Goal: Task Accomplishment & Management: Manage account settings

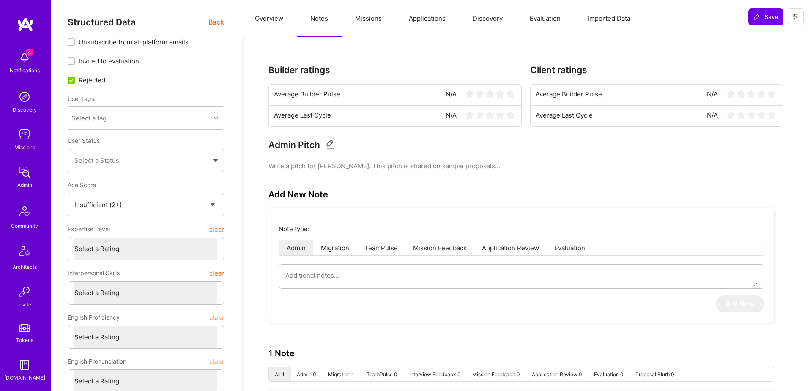
select select "Insufficient"
select select "NG"
select select "Right Now"
click at [220, 23] on span "Back" at bounding box center [216, 22] width 16 height 11
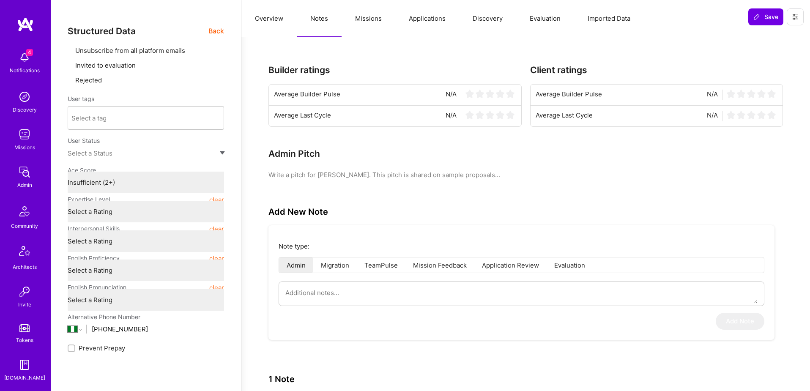
type textarea "x"
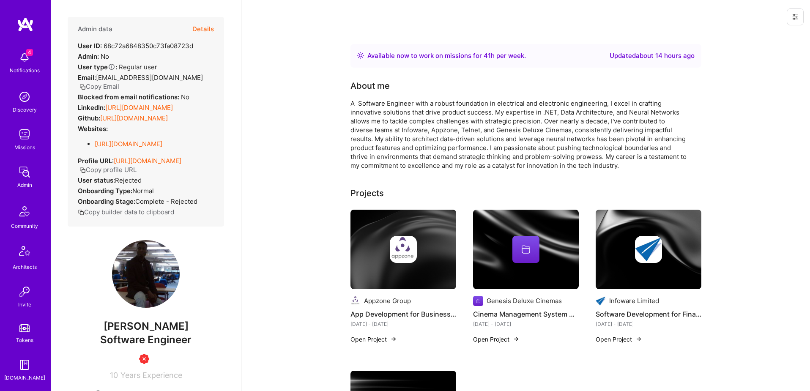
scroll to position [149, 0]
click at [26, 292] on img at bounding box center [24, 290] width 17 height 17
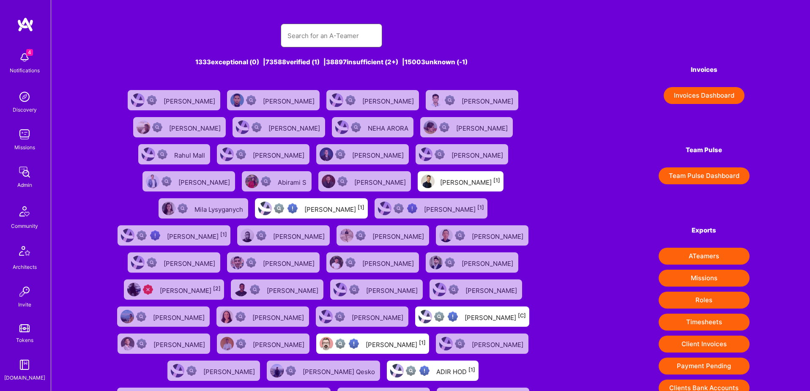
click at [309, 36] on input "text" at bounding box center [331, 36] width 88 height 22
paste input "[EMAIL_ADDRESS][DOMAIN_NAME]"
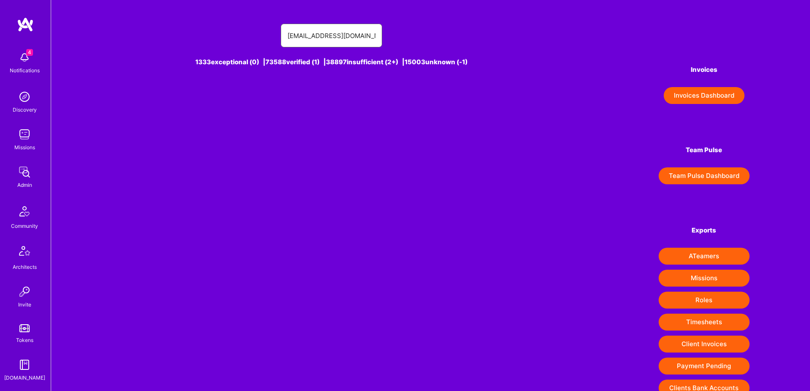
drag, startPoint x: 311, startPoint y: 34, endPoint x: 269, endPoint y: 36, distance: 42.3
click at [269, 36] on div "[EMAIL_ADDRESS][DOMAIN_NAME]" at bounding box center [331, 36] width 439 height 24
click at [355, 46] on div "[DOMAIN_NAME]" at bounding box center [331, 36] width 101 height 24
paste input "[PERSON_NAME]"
type input "[PERSON_NAME]"
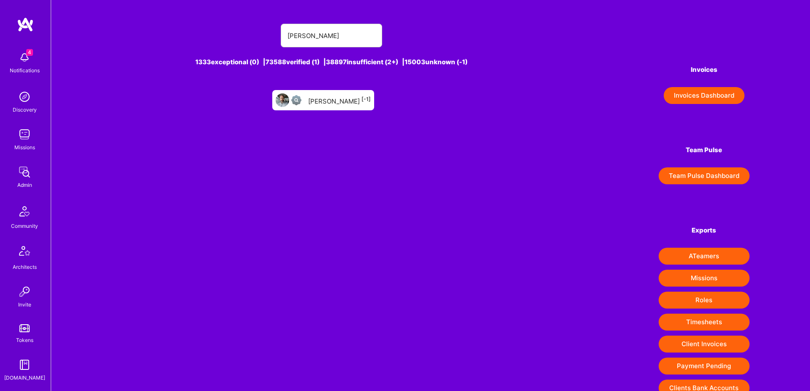
click at [349, 103] on div "[PERSON_NAME] [-1]" at bounding box center [339, 100] width 63 height 11
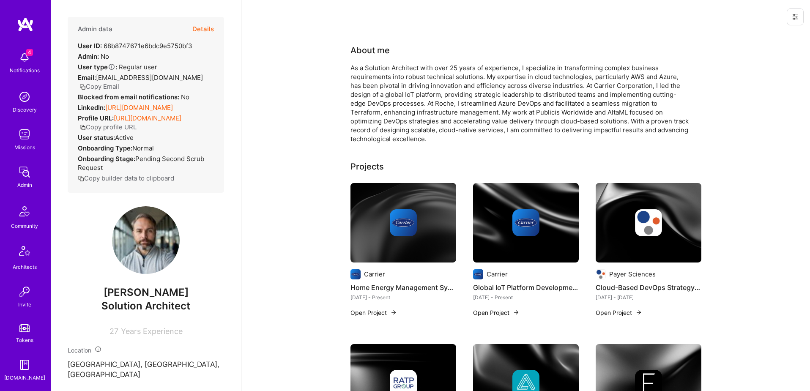
click at [804, 18] on div at bounding box center [793, 17] width 33 height 34
click at [802, 17] on button at bounding box center [795, 16] width 17 height 17
click at [780, 33] on button "Login as Charlie" at bounding box center [758, 36] width 89 height 22
